Goal: Task Accomplishment & Management: Manage account settings

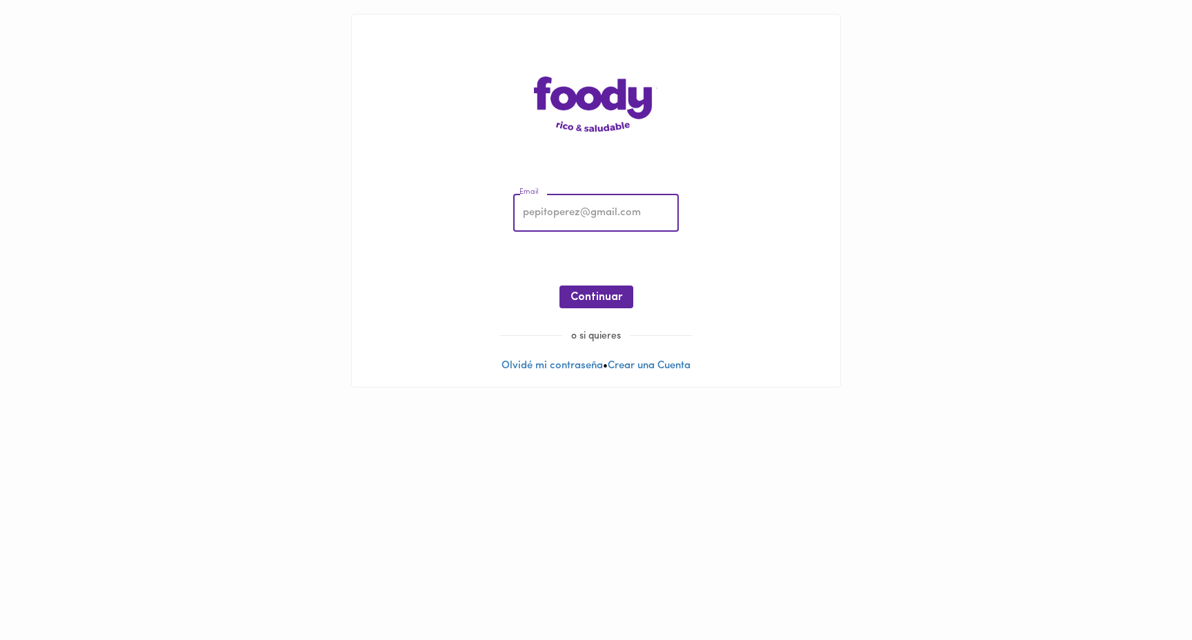
click at [587, 221] on input "email" at bounding box center [596, 214] width 166 height 38
click at [0, 401] on com-1password-button at bounding box center [0, 401] width 0 height 0
type input "[EMAIL_ADDRESS][DOMAIN_NAME]"
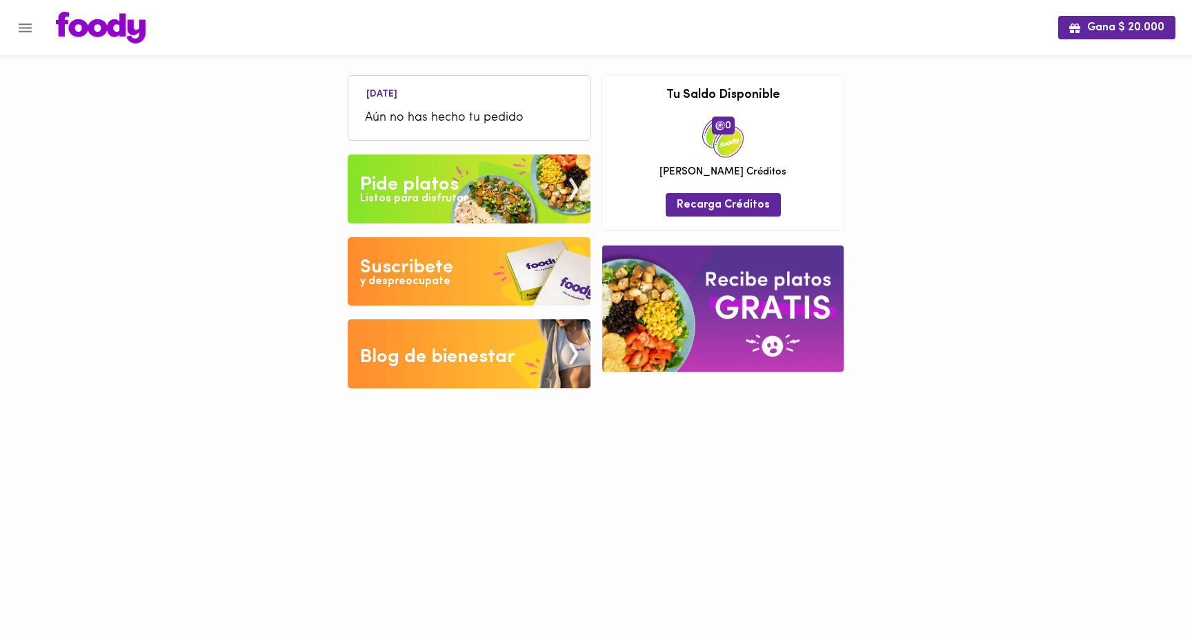
click at [23, 27] on icon "Menu" at bounding box center [25, 27] width 13 height 9
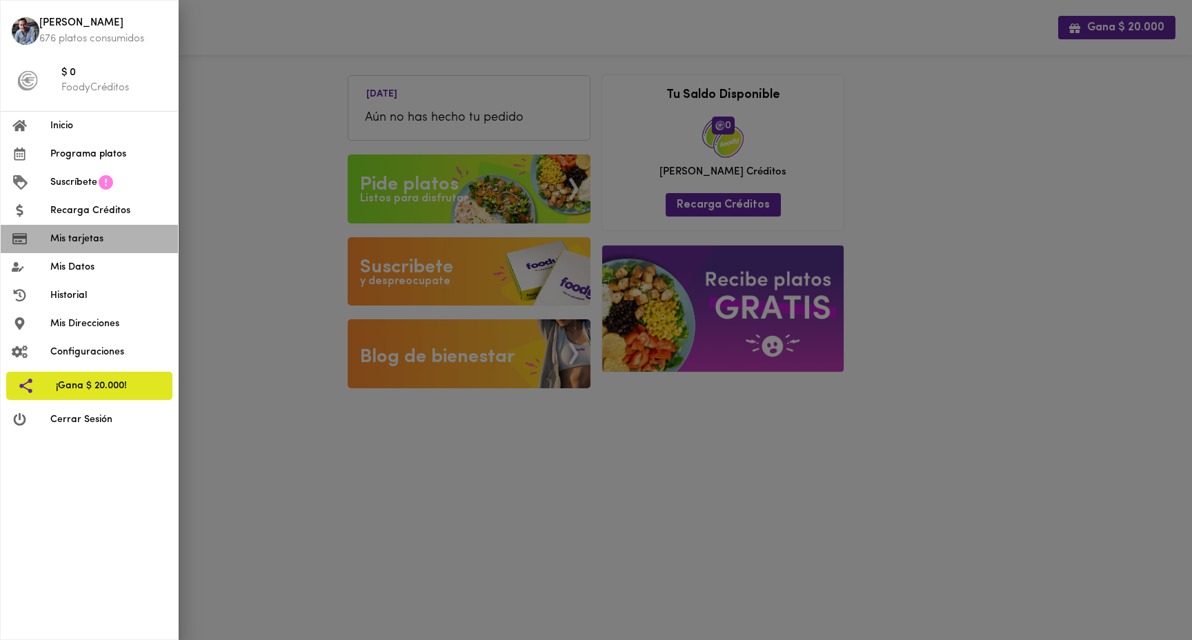
click at [112, 244] on span "Mis tarjetas" at bounding box center [108, 239] width 117 height 14
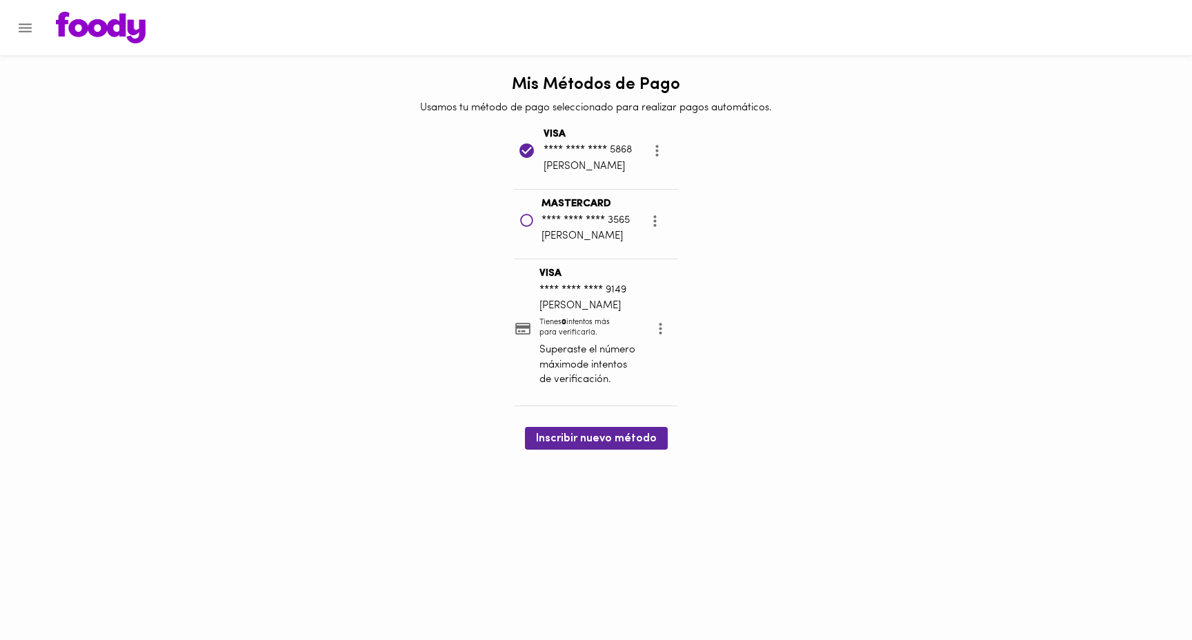
click at [660, 215] on icon "more" at bounding box center [654, 220] width 17 height 17
click at [681, 226] on li "Eliminar" at bounding box center [670, 221] width 58 height 23
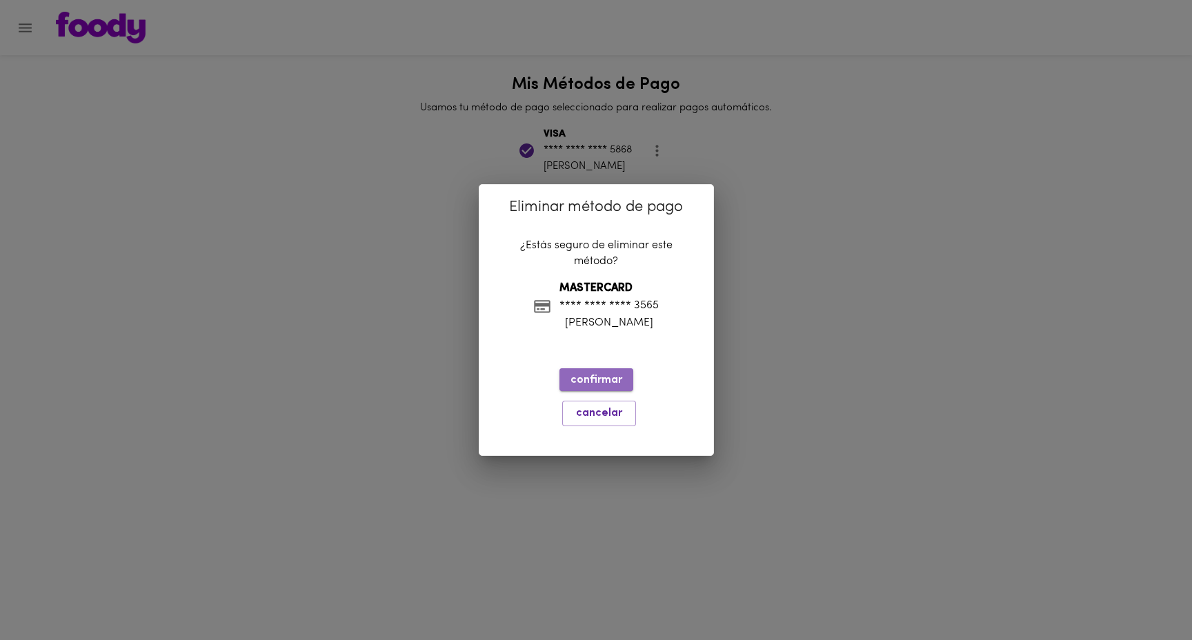
click at [608, 377] on span "confirmar" at bounding box center [597, 380] width 52 height 13
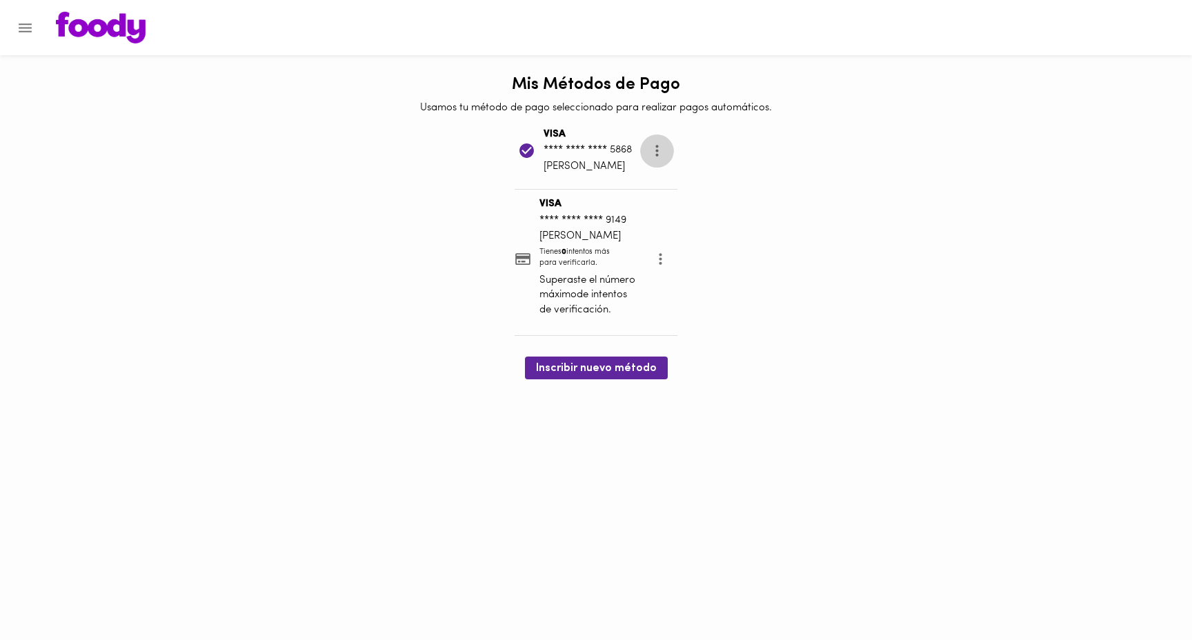
click at [661, 150] on icon "more" at bounding box center [656, 150] width 17 height 17
click at [673, 159] on li "Eliminar" at bounding box center [672, 152] width 58 height 23
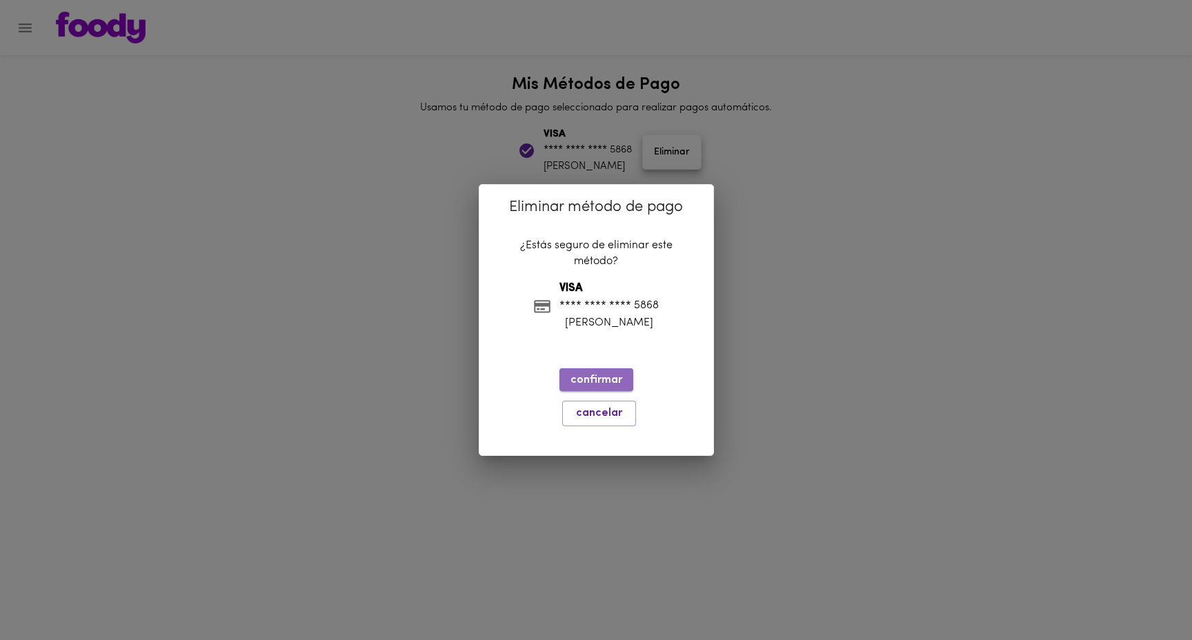
click at [608, 379] on span "confirmar" at bounding box center [597, 380] width 52 height 13
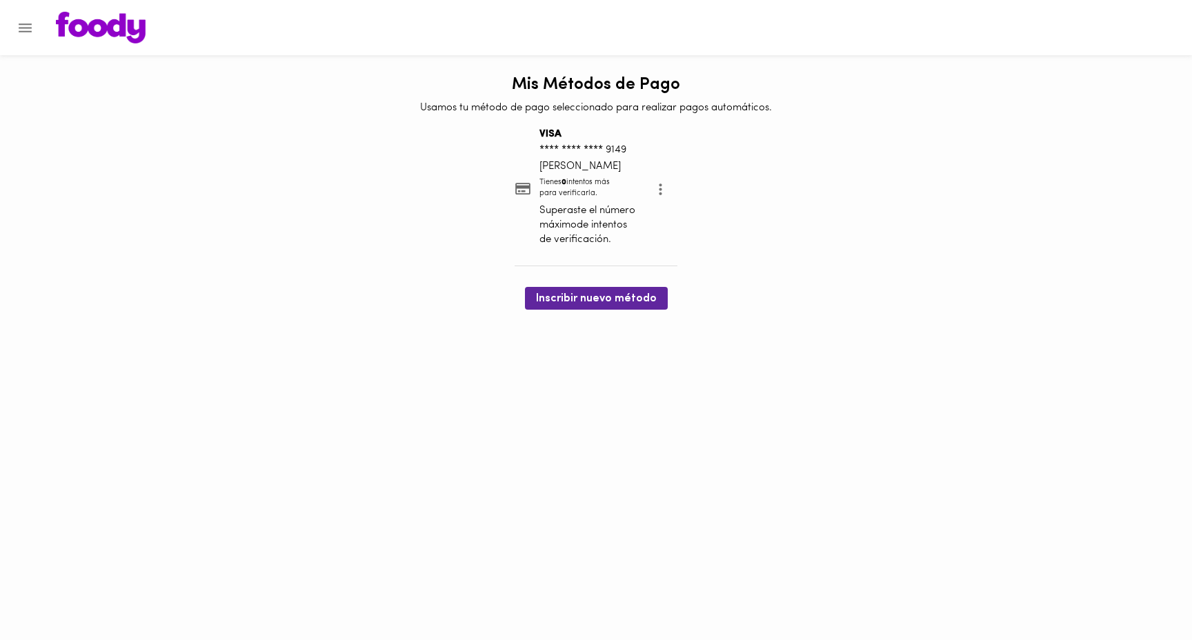
click at [665, 190] on icon "more" at bounding box center [660, 189] width 17 height 17
click at [670, 190] on li "Eliminar" at bounding box center [674, 190] width 58 height 23
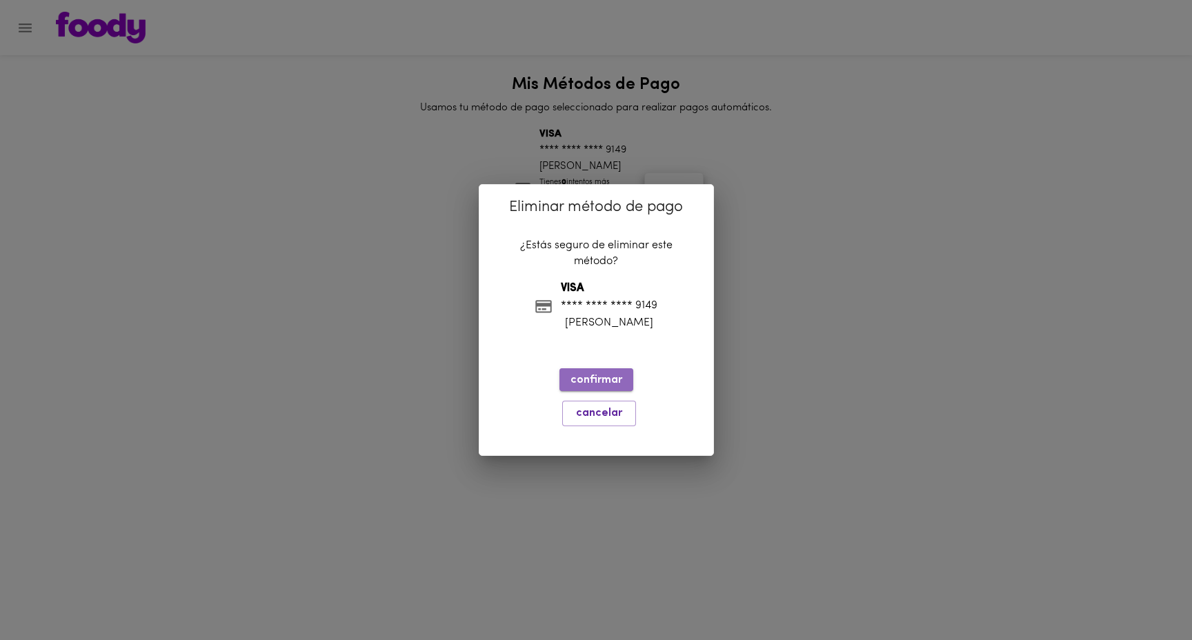
click at [593, 374] on span "confirmar" at bounding box center [597, 380] width 52 height 13
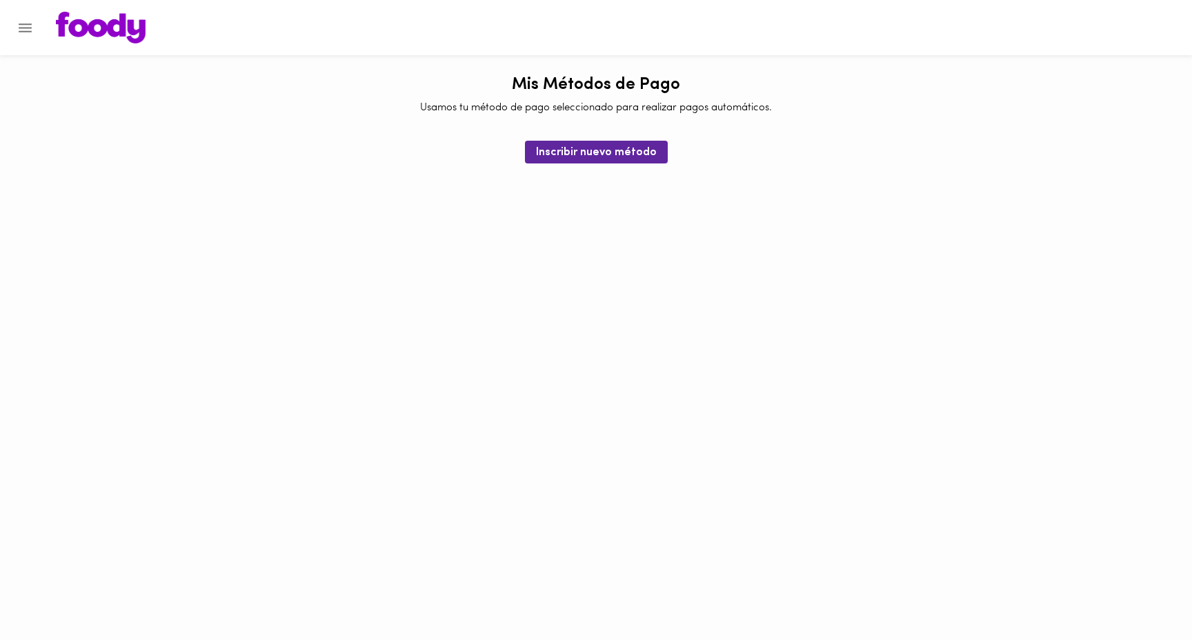
click at [26, 24] on icon "Menu" at bounding box center [25, 27] width 13 height 9
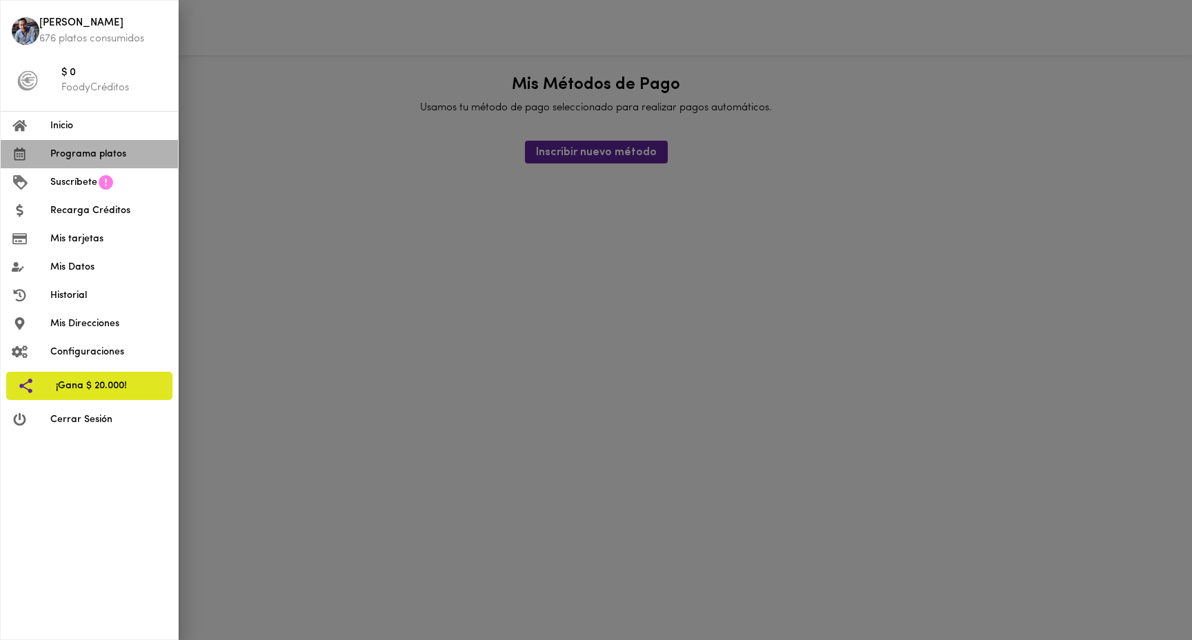
click at [96, 146] on li "Programa platos" at bounding box center [89, 154] width 177 height 28
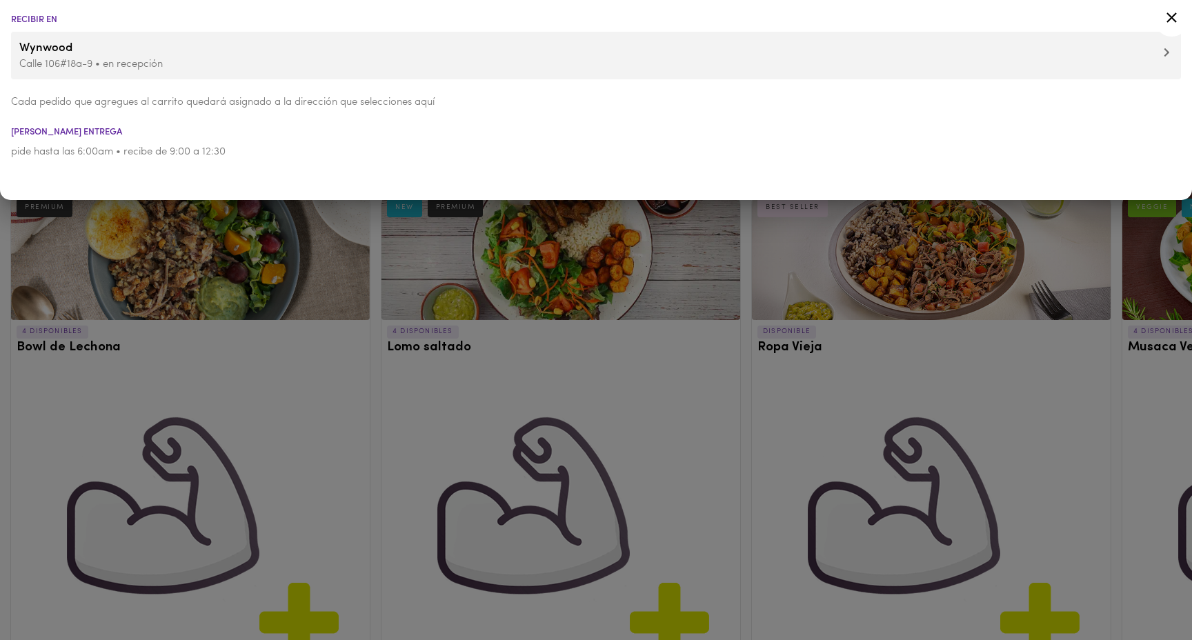
click at [372, 272] on div at bounding box center [596, 320] width 1192 height 640
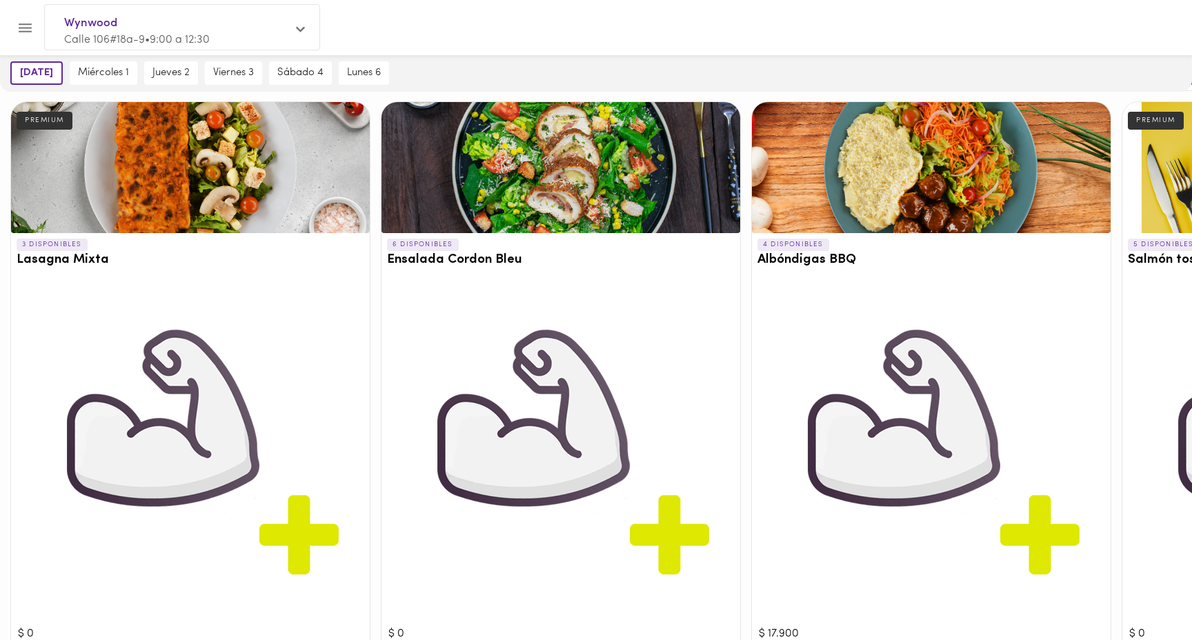
scroll to position [1295, 0]
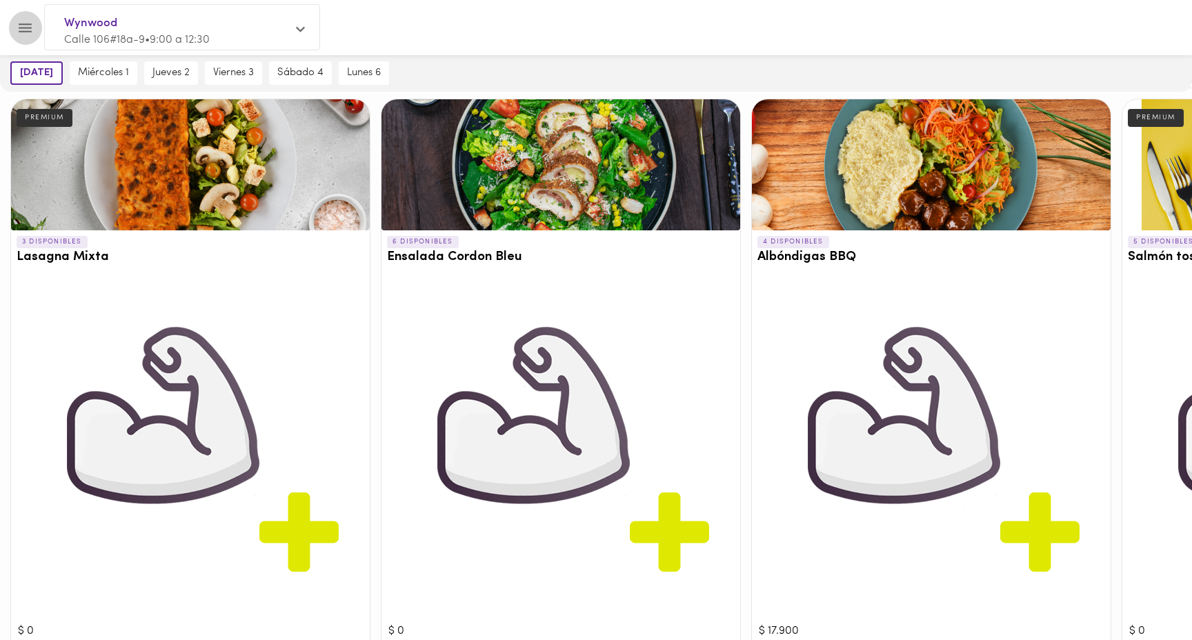
click at [21, 31] on icon "Menu" at bounding box center [25, 27] width 13 height 9
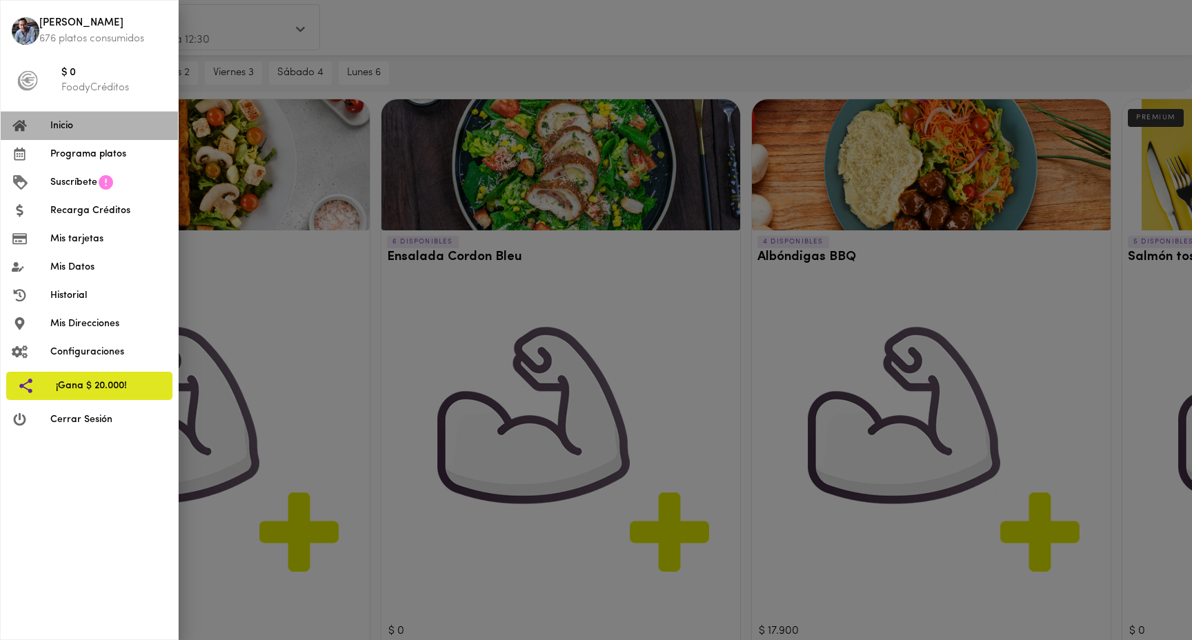
click at [76, 135] on li "Inicio" at bounding box center [89, 126] width 177 height 28
